Goal: Task Accomplishment & Management: Manage account settings

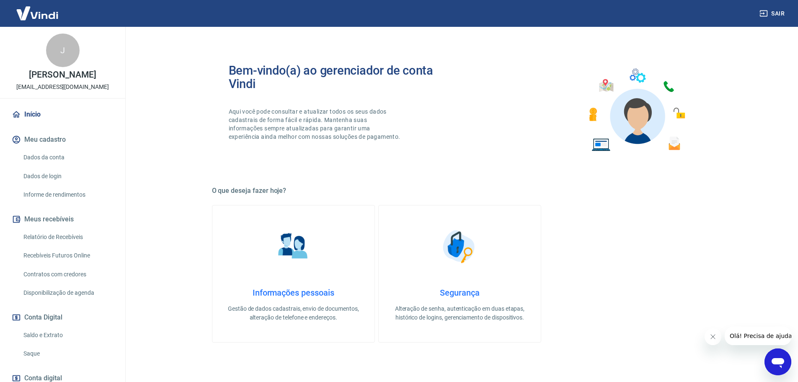
click at [52, 238] on link "Relatório de Recebíveis" at bounding box center [67, 236] width 95 height 17
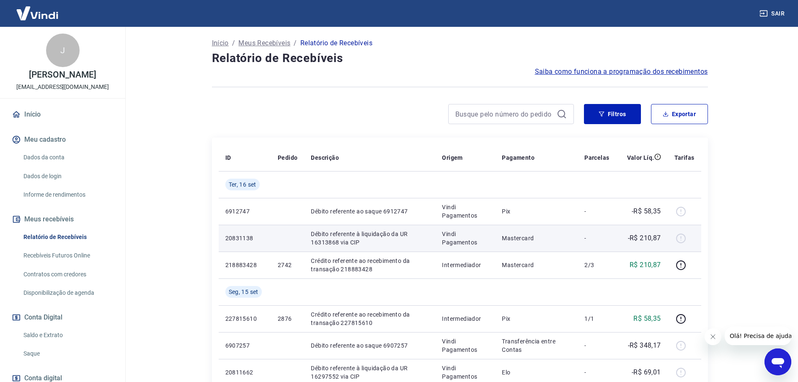
scroll to position [42, 0]
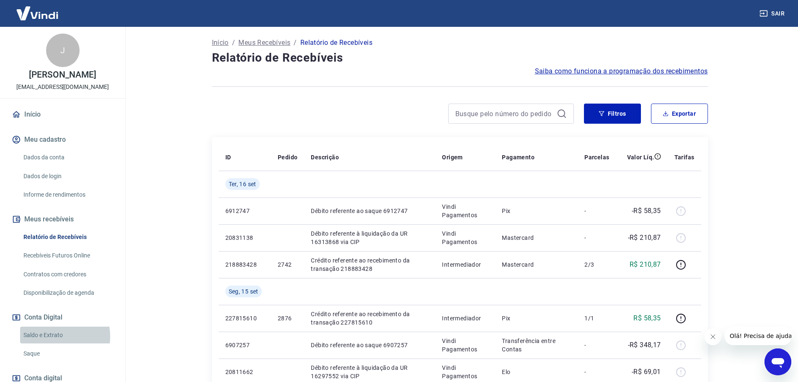
click at [51, 336] on link "Saldo e Extrato" at bounding box center [67, 334] width 95 height 17
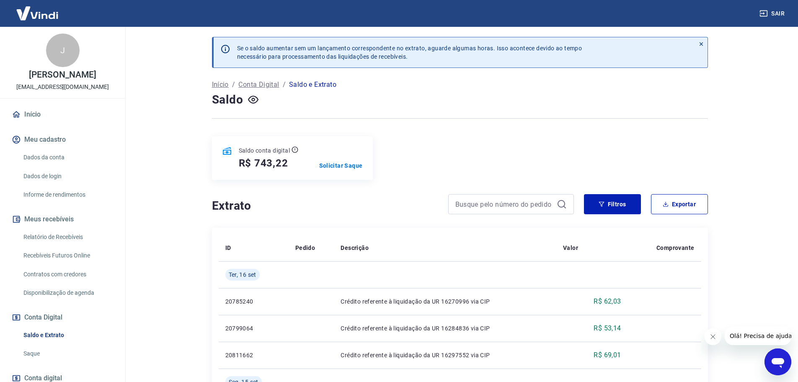
click at [70, 239] on link "Relatório de Recebíveis" at bounding box center [67, 236] width 95 height 17
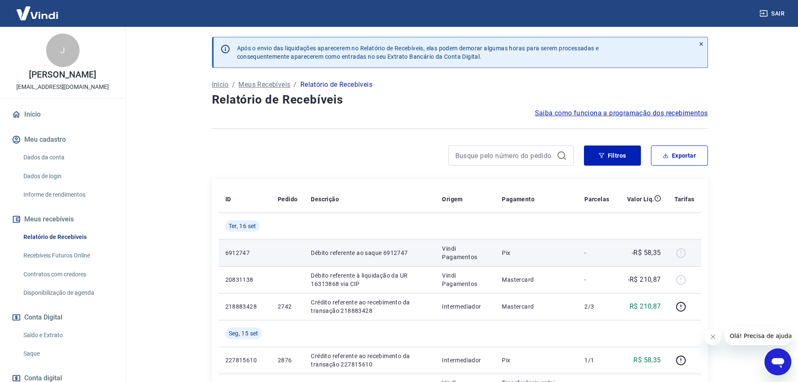
scroll to position [42, 0]
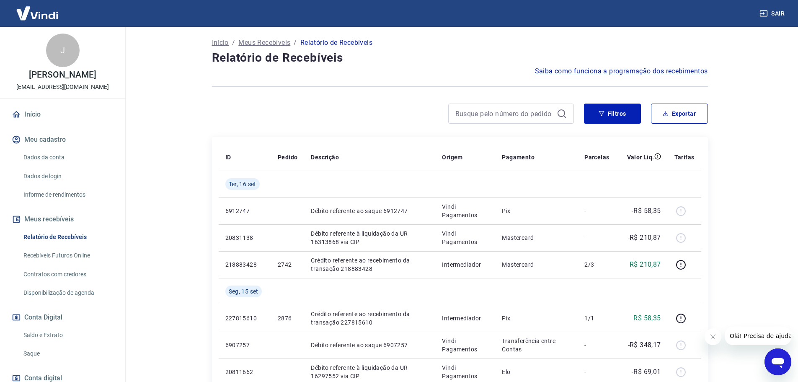
click at [57, 254] on link "Recebíveis Futuros Online" at bounding box center [67, 255] width 95 height 17
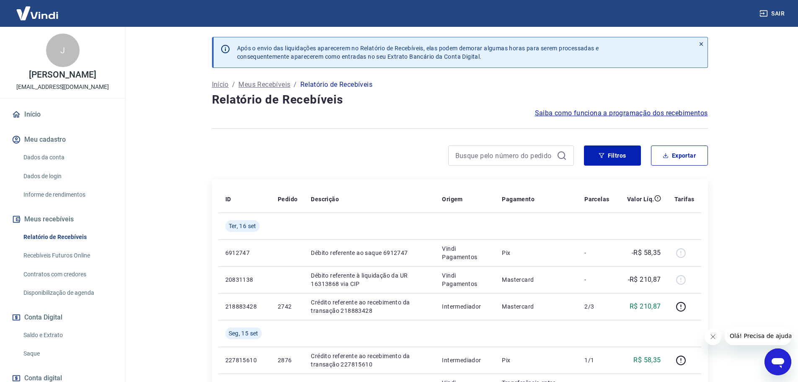
click at [67, 233] on link "Relatório de Recebíveis" at bounding box center [67, 236] width 95 height 17
click at [611, 155] on button "Filtros" at bounding box center [612, 155] width 57 height 20
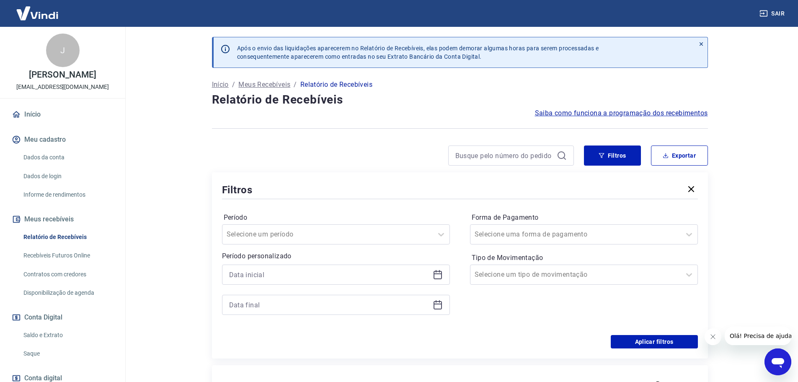
click at [435, 275] on icon at bounding box center [438, 274] width 10 height 10
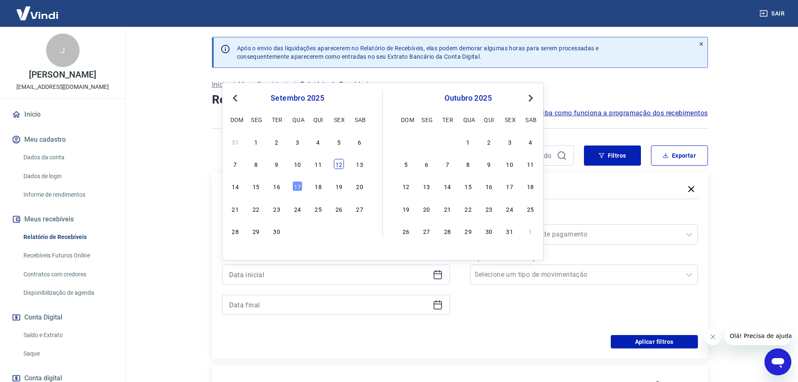
click at [337, 166] on div "12" at bounding box center [339, 164] width 10 height 10
type input "12/09/2025"
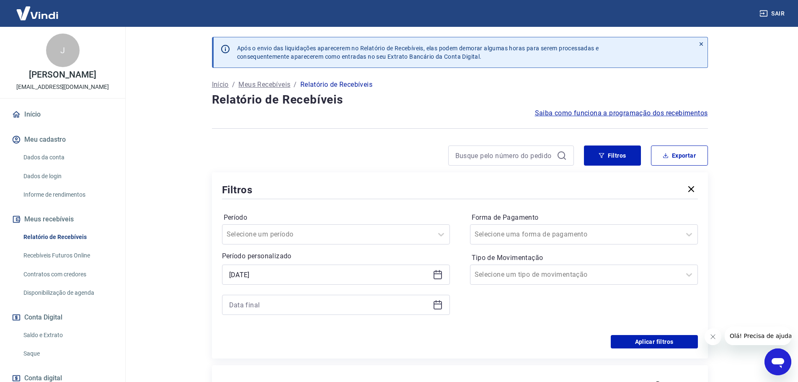
click at [436, 305] on icon at bounding box center [438, 305] width 10 height 10
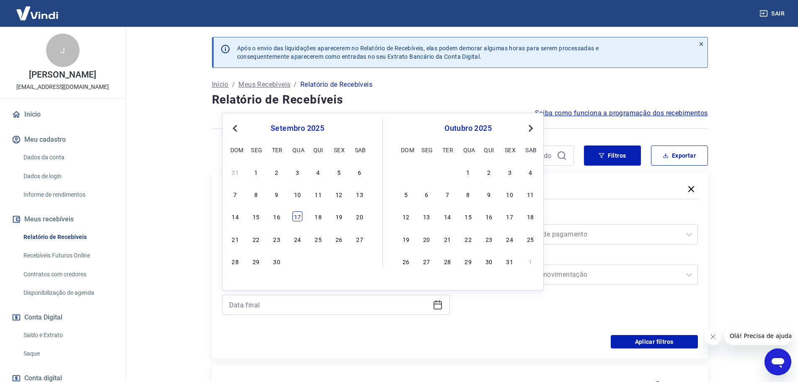
click at [298, 218] on div "17" at bounding box center [297, 216] width 10 height 10
type input "17/09/2025"
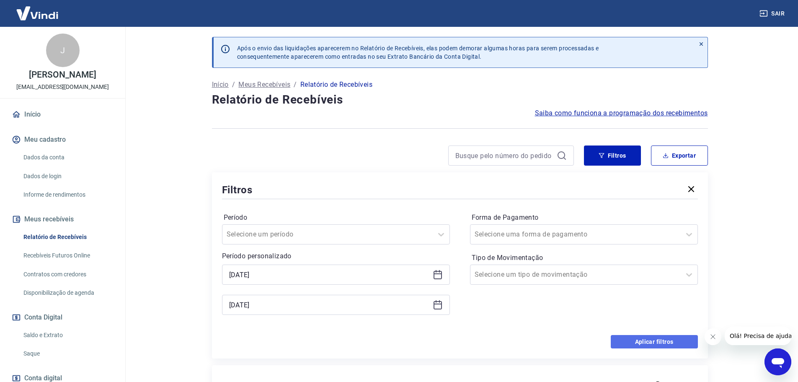
click at [647, 342] on button "Aplicar filtros" at bounding box center [654, 341] width 87 height 13
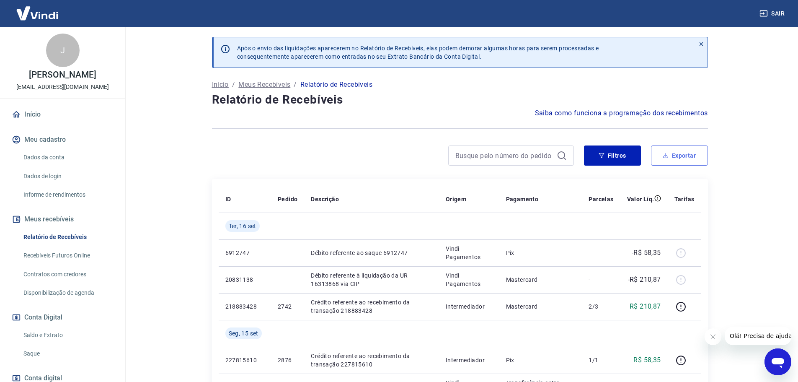
click at [677, 158] on button "Exportar" at bounding box center [679, 155] width 57 height 20
type input "12/09/2025"
type input "17/09/2025"
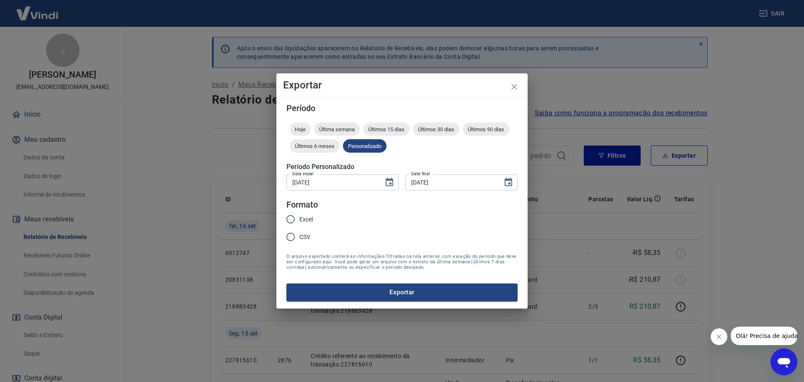
click at [289, 216] on input "Excel" at bounding box center [291, 219] width 18 height 18
radio input "true"
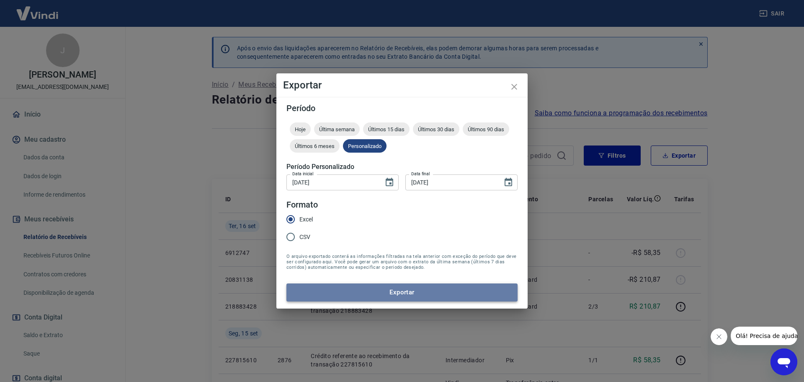
click at [387, 293] on button "Exportar" at bounding box center [402, 292] width 231 height 18
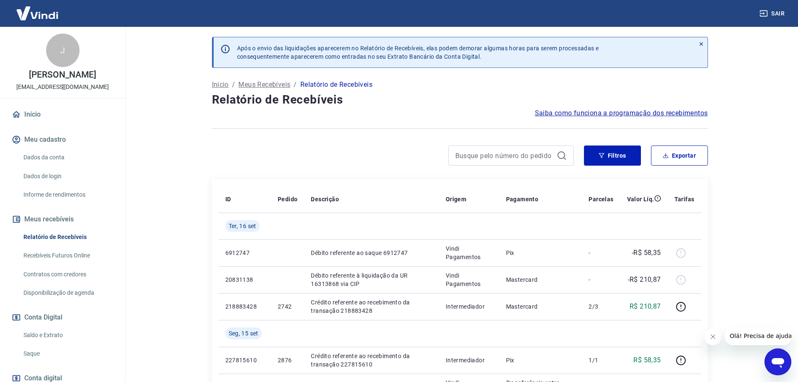
click at [51, 333] on link "Saldo e Extrato" at bounding box center [67, 334] width 95 height 17
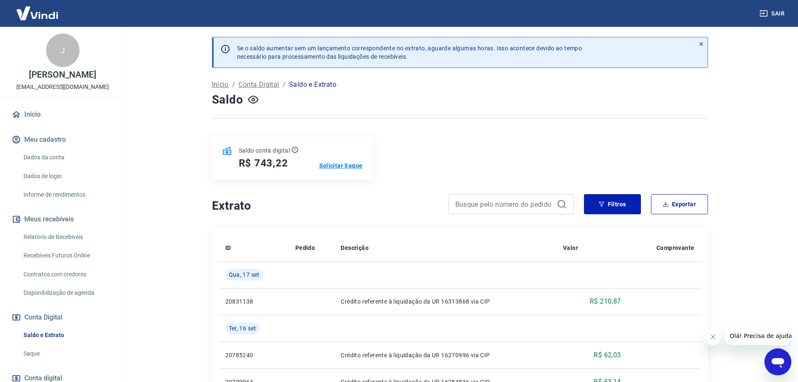
click at [331, 168] on p "Solicitar Saque" at bounding box center [341, 165] width 44 height 8
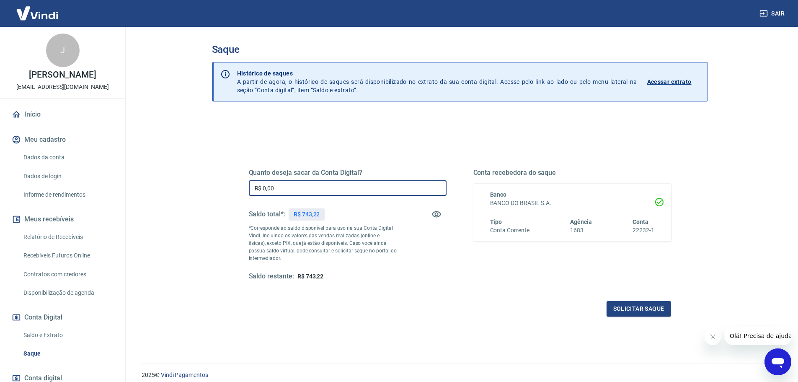
click at [284, 186] on input "R$ 0,00" at bounding box center [348, 187] width 198 height 15
type input "R$ 743,22"
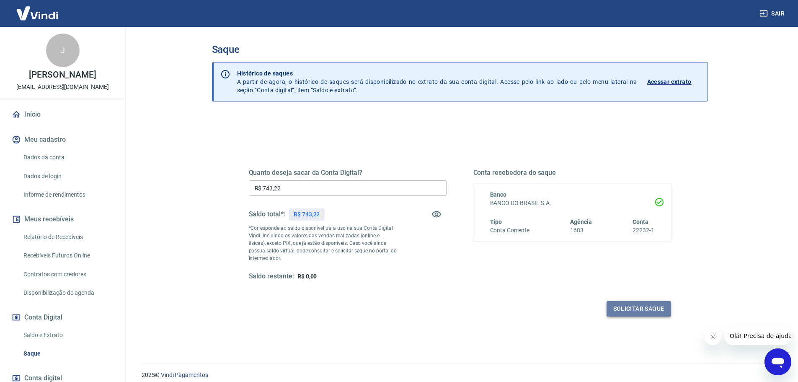
click at [628, 307] on button "Solicitar saque" at bounding box center [639, 308] width 65 height 15
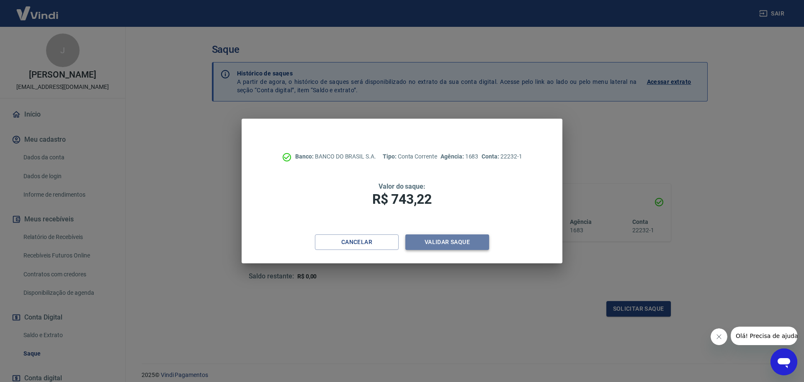
click at [462, 246] on button "Validar saque" at bounding box center [448, 241] width 84 height 15
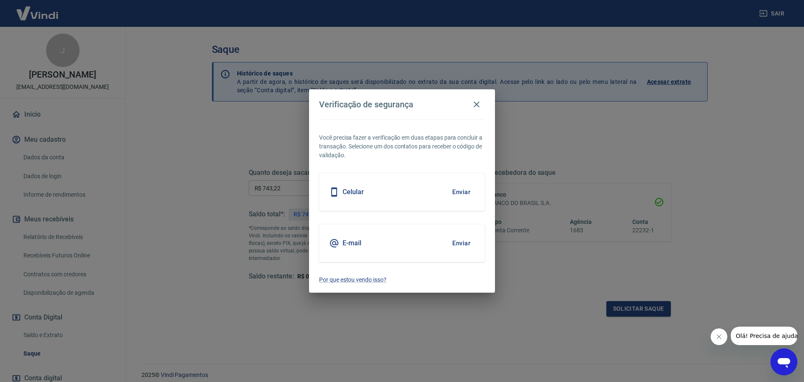
click at [462, 246] on button "Enviar" at bounding box center [461, 243] width 27 height 18
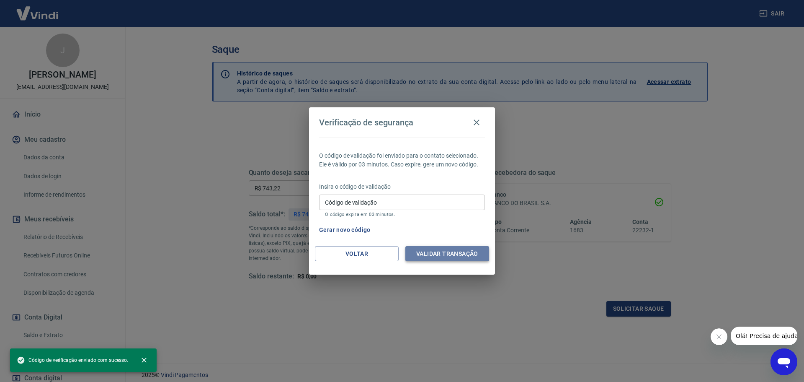
click at [455, 253] on button "Validar transação" at bounding box center [448, 253] width 84 height 15
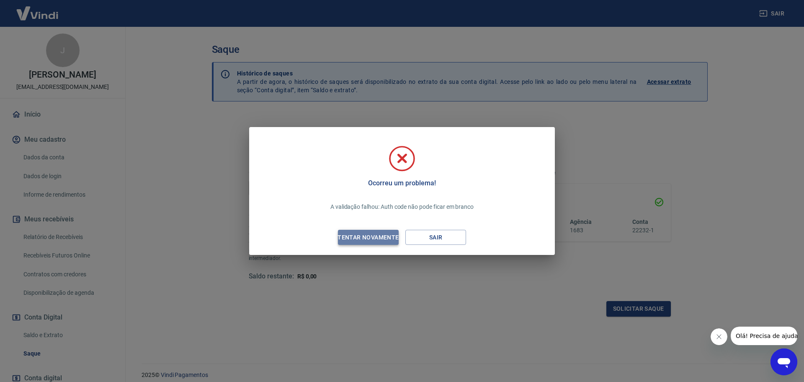
click at [381, 238] on div "Tentar novamente" at bounding box center [368, 237] width 81 height 10
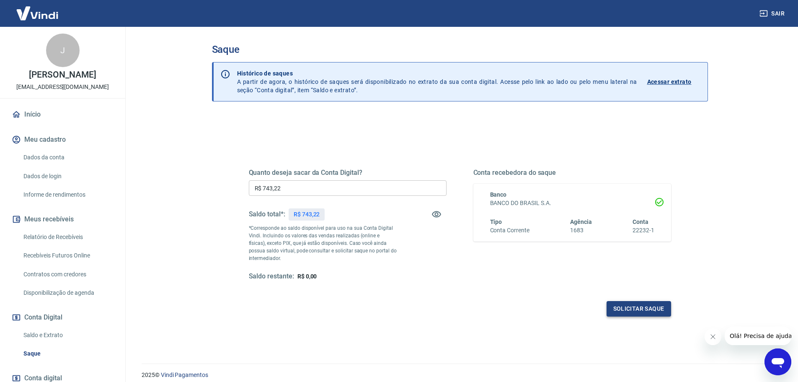
click at [639, 307] on button "Solicitar saque" at bounding box center [639, 308] width 65 height 15
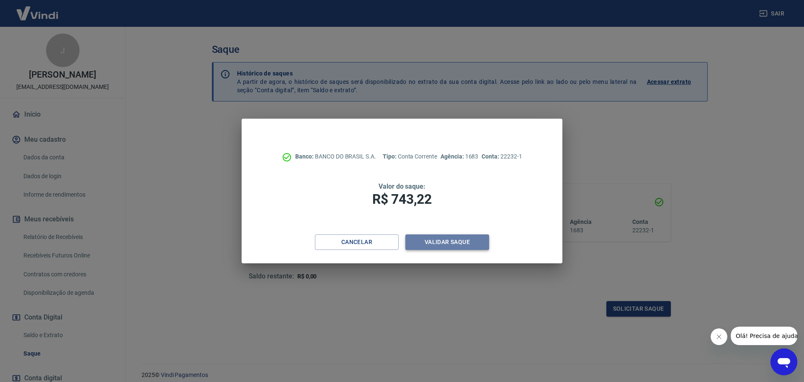
click at [457, 241] on button "Validar saque" at bounding box center [448, 241] width 84 height 15
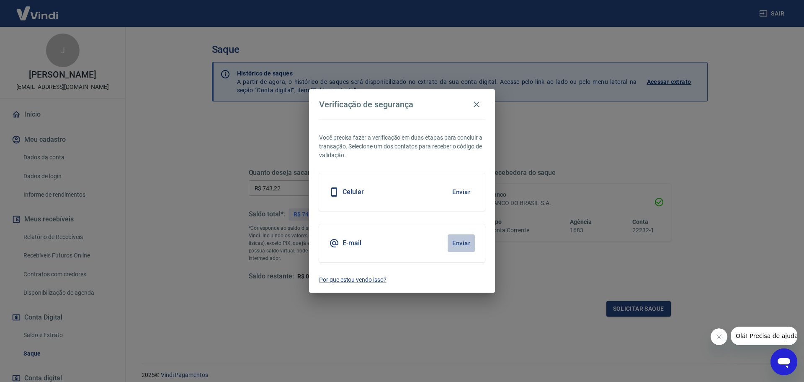
click at [457, 241] on button "Enviar" at bounding box center [461, 243] width 27 height 18
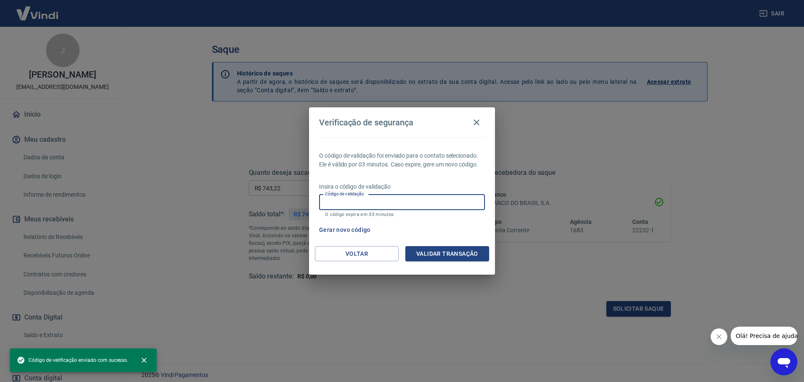
click at [365, 203] on input "Código de validação" at bounding box center [402, 201] width 166 height 15
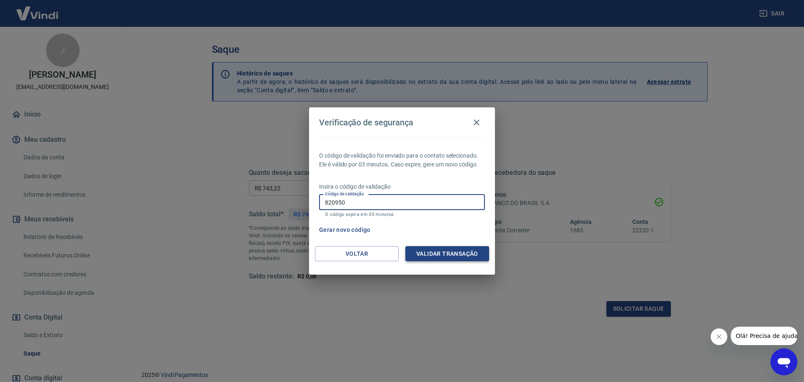
type input "820950"
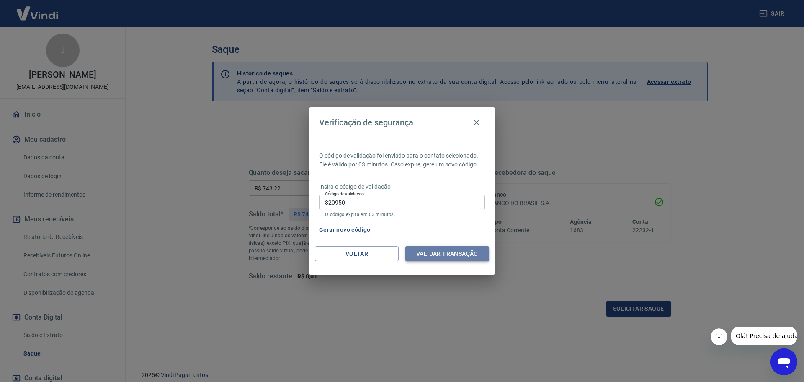
click at [453, 249] on button "Validar transação" at bounding box center [448, 253] width 84 height 15
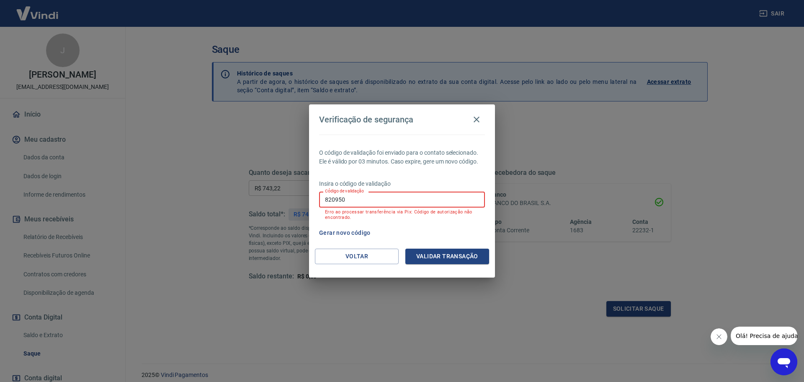
drag, startPoint x: 349, startPoint y: 198, endPoint x: 320, endPoint y: 198, distance: 29.3
click at [320, 198] on input "820950" at bounding box center [402, 198] width 166 height 15
type input "136118"
click at [416, 254] on button "Validar transação" at bounding box center [448, 255] width 84 height 15
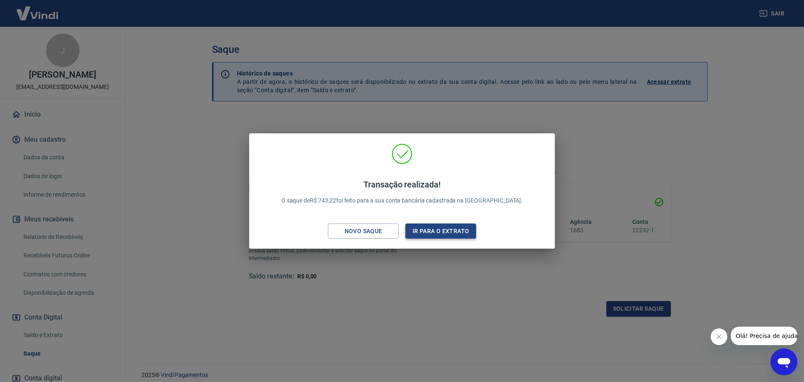
click at [431, 228] on button "Ir para o extrato" at bounding box center [441, 230] width 71 height 15
